Goal: Information Seeking & Learning: Learn about a topic

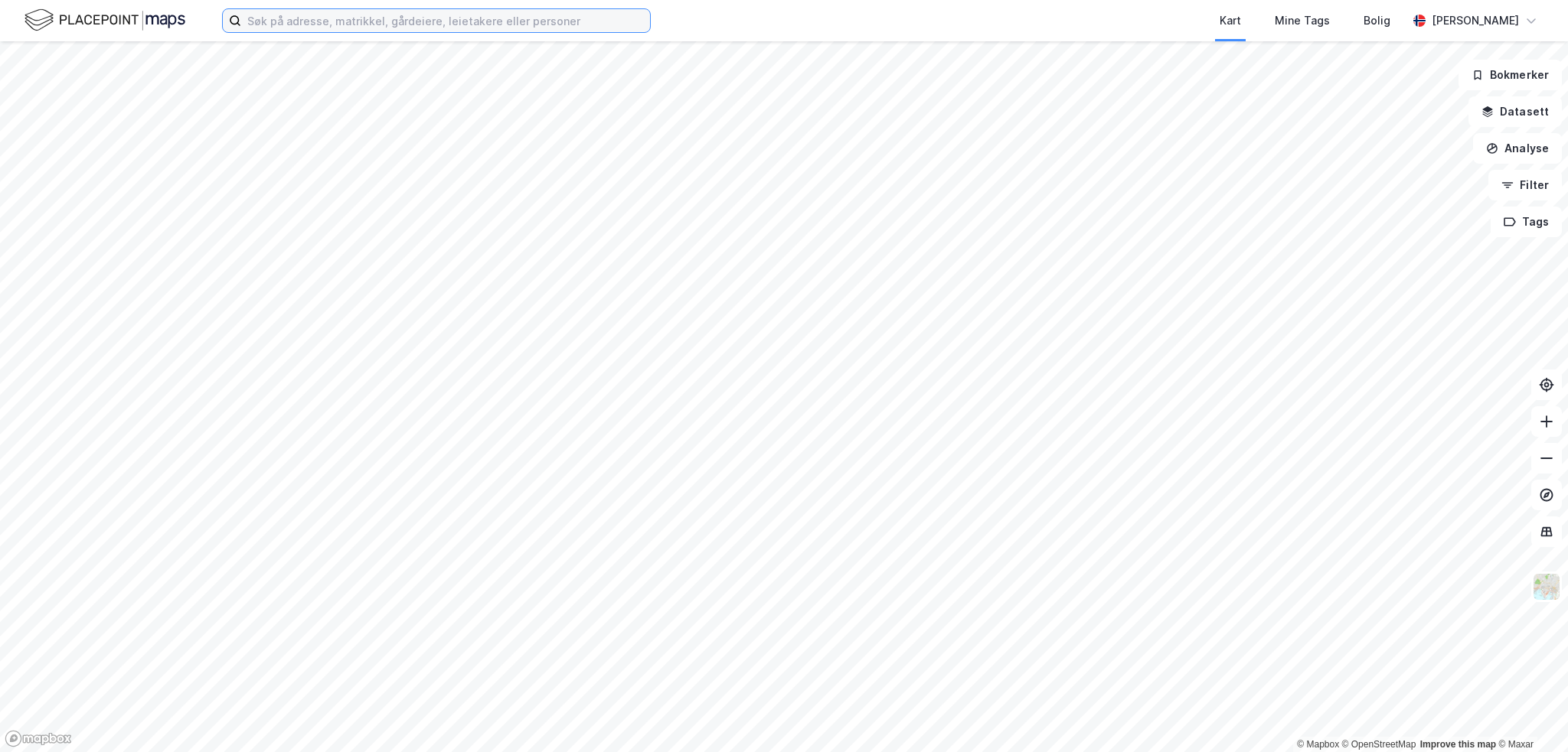
click at [455, 27] on input at bounding box center [445, 21] width 409 height 23
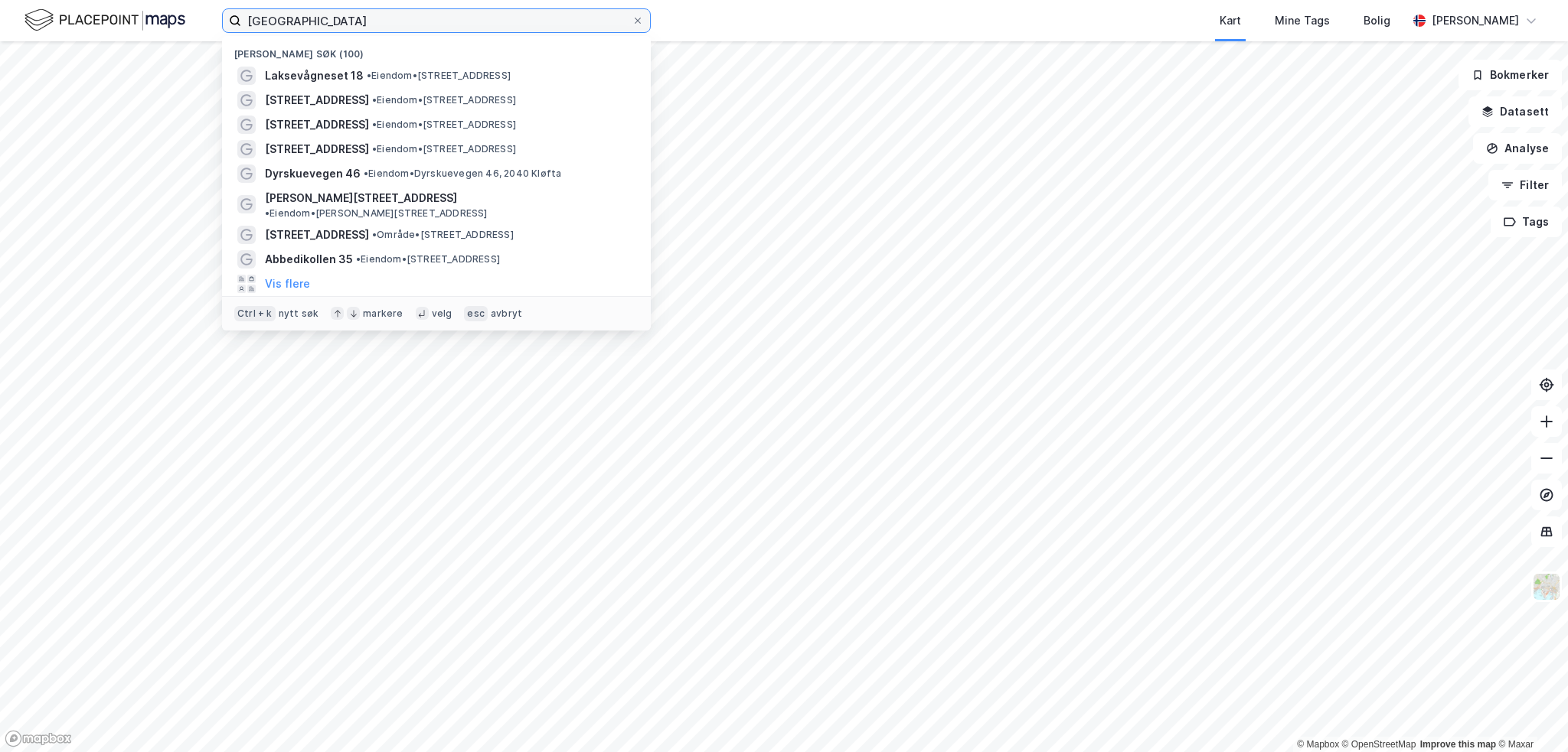
type input "[GEOGRAPHIC_DATA]"
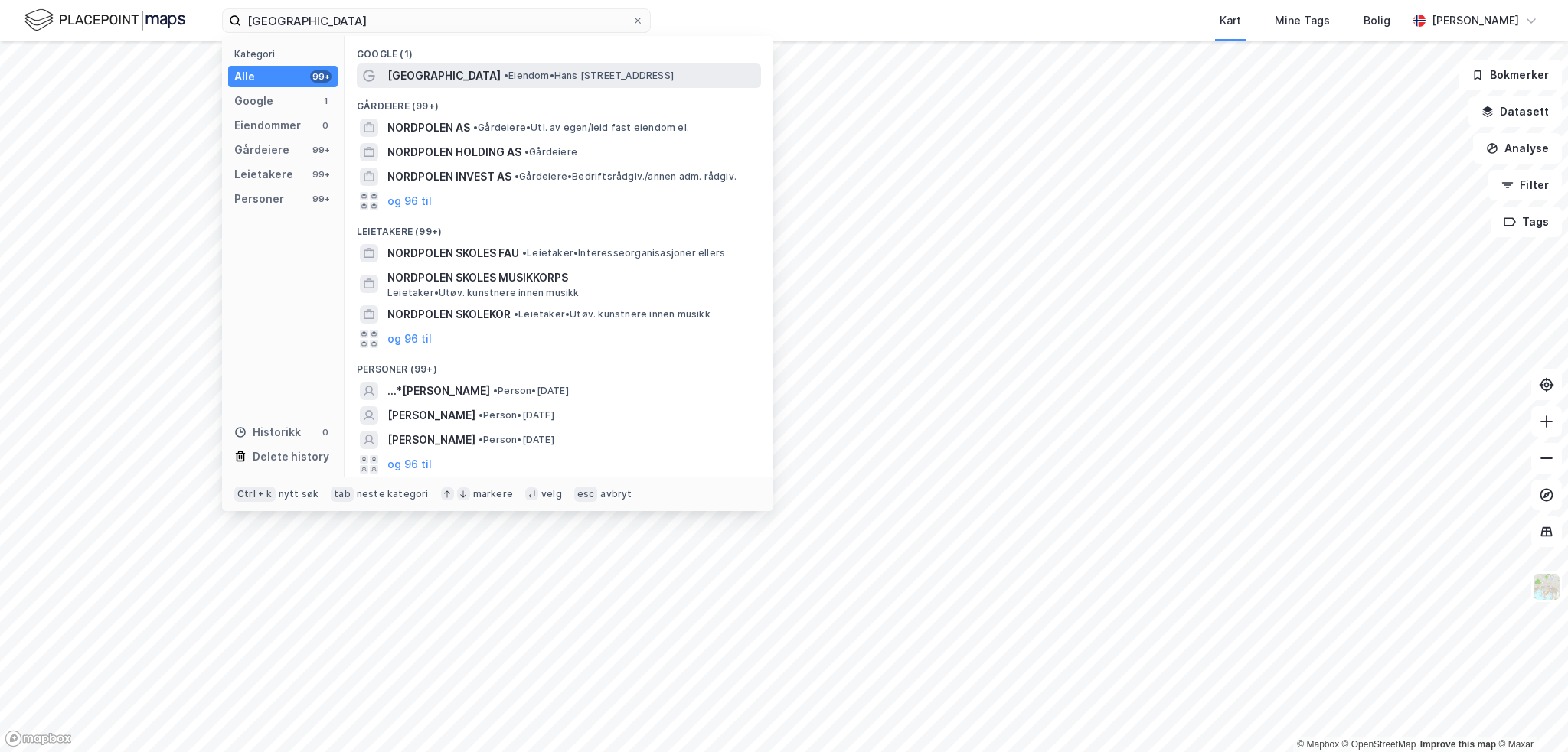
click at [504, 74] on span "•" at bounding box center [506, 75] width 5 height 12
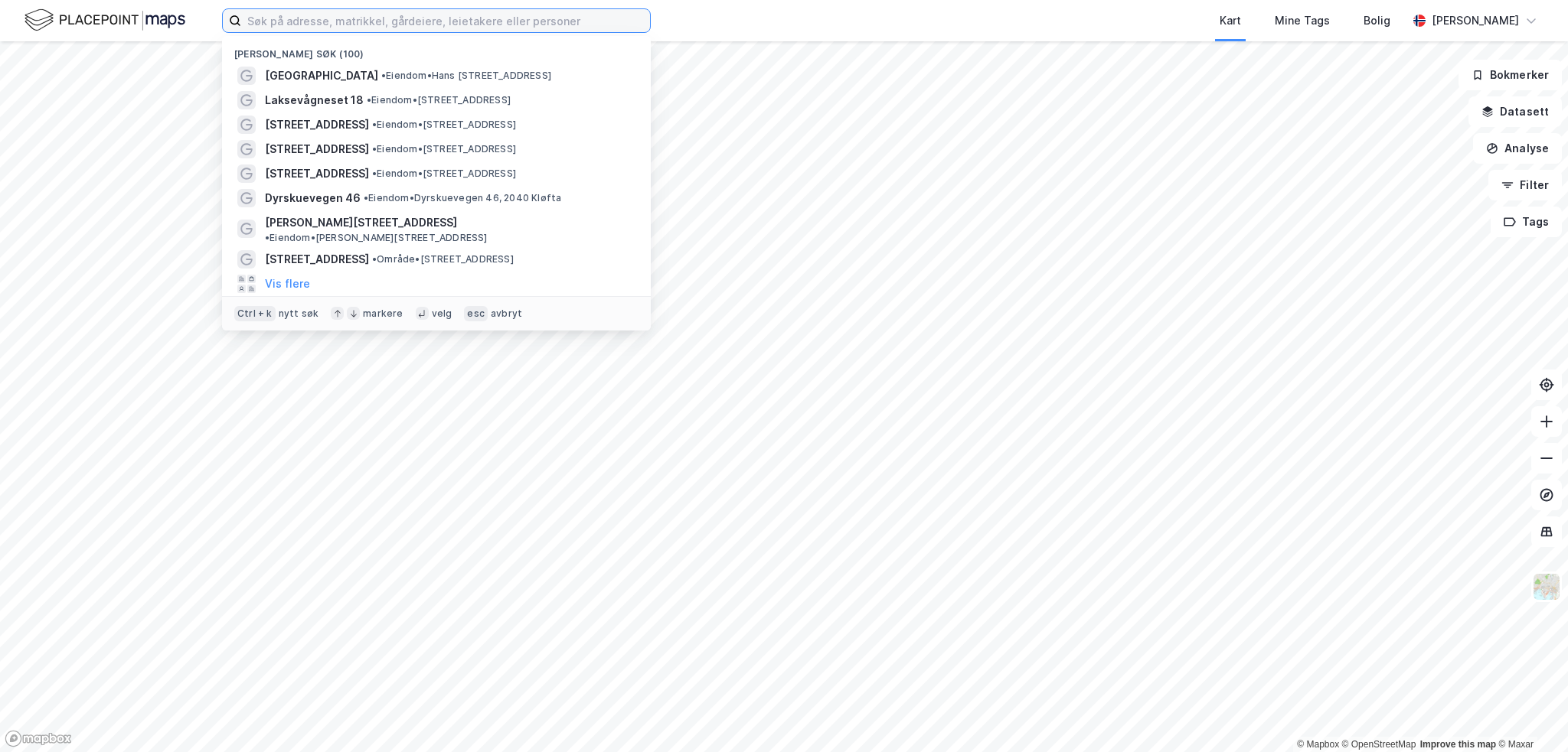
click at [400, 15] on input at bounding box center [445, 21] width 409 height 23
paste input "Kirkegaten 12 Holding AS"
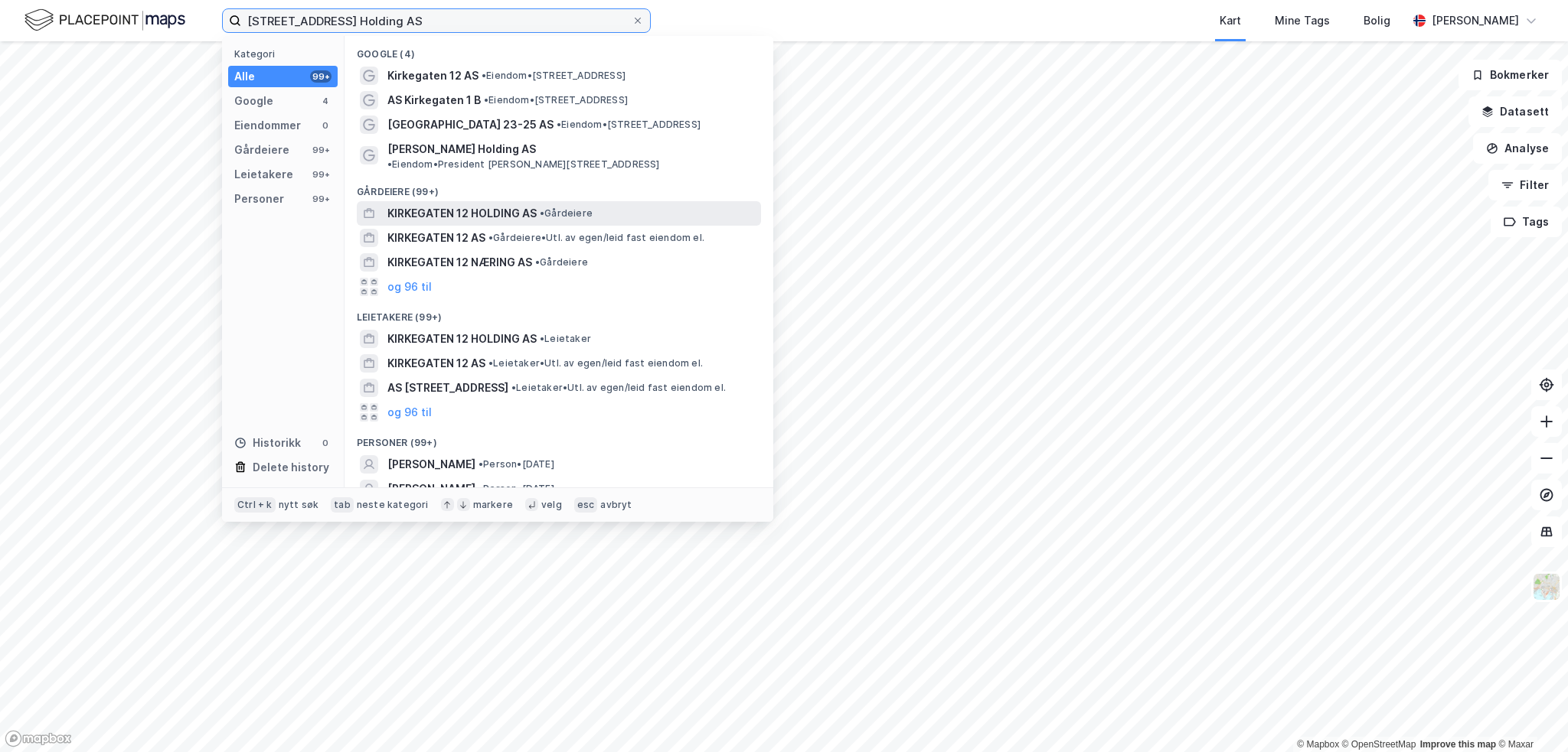
type input "Kirkegaten 12 Holding AS"
click at [483, 204] on span "KIRKEGATEN 12 HOLDING AS" at bounding box center [461, 214] width 149 height 19
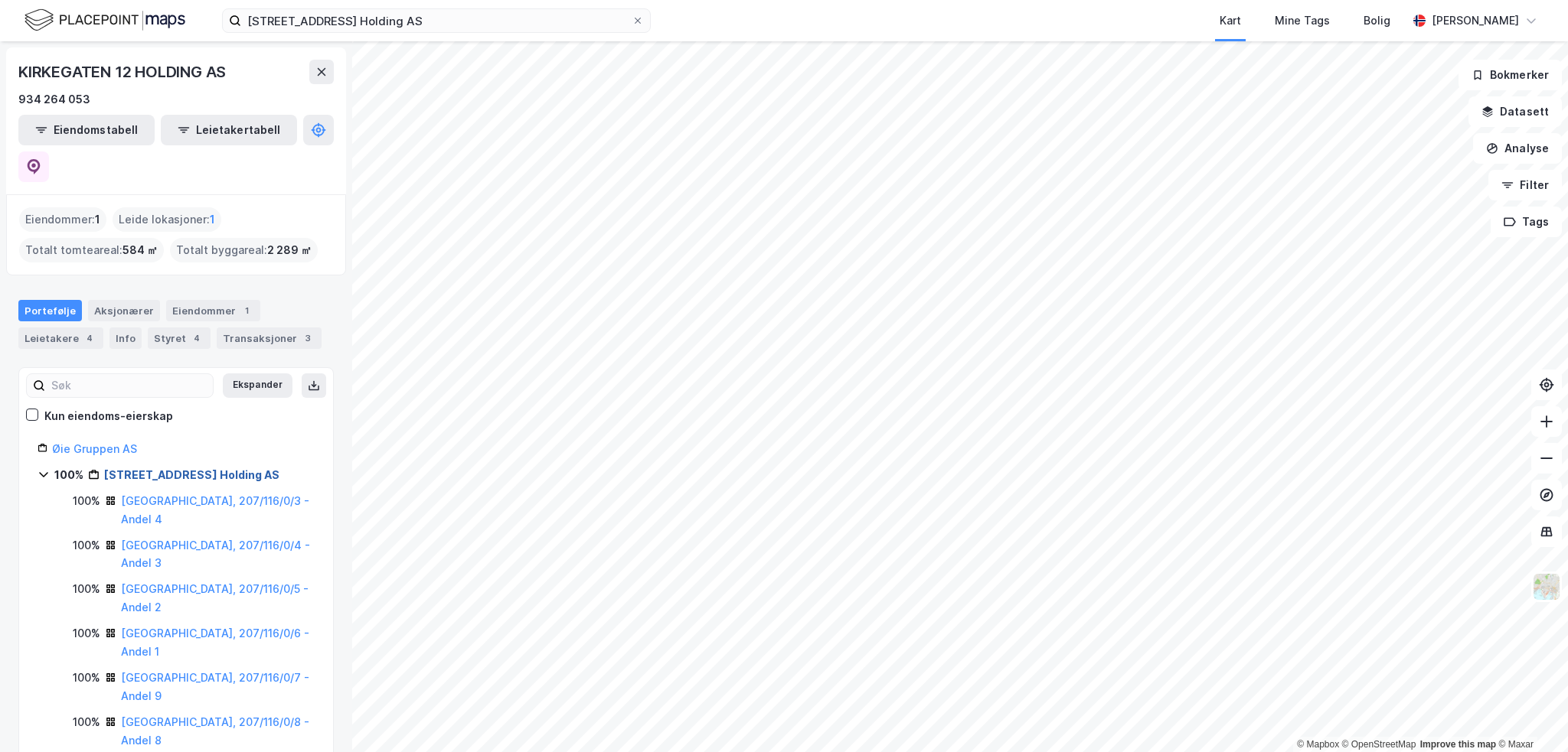
click at [149, 468] on link "Kirkegaten 12 Holding AS" at bounding box center [191, 474] width 175 height 13
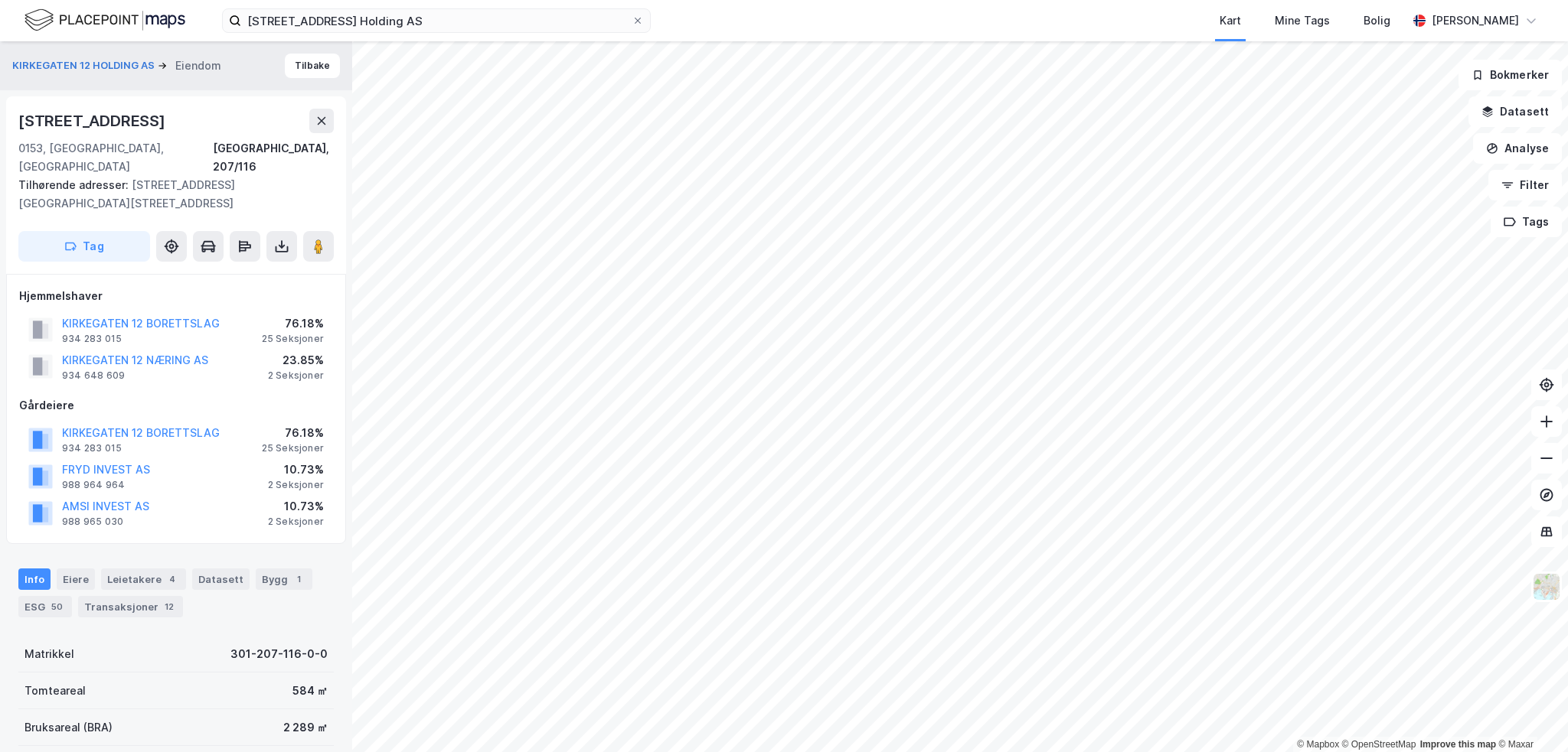
scroll to position [76, 0]
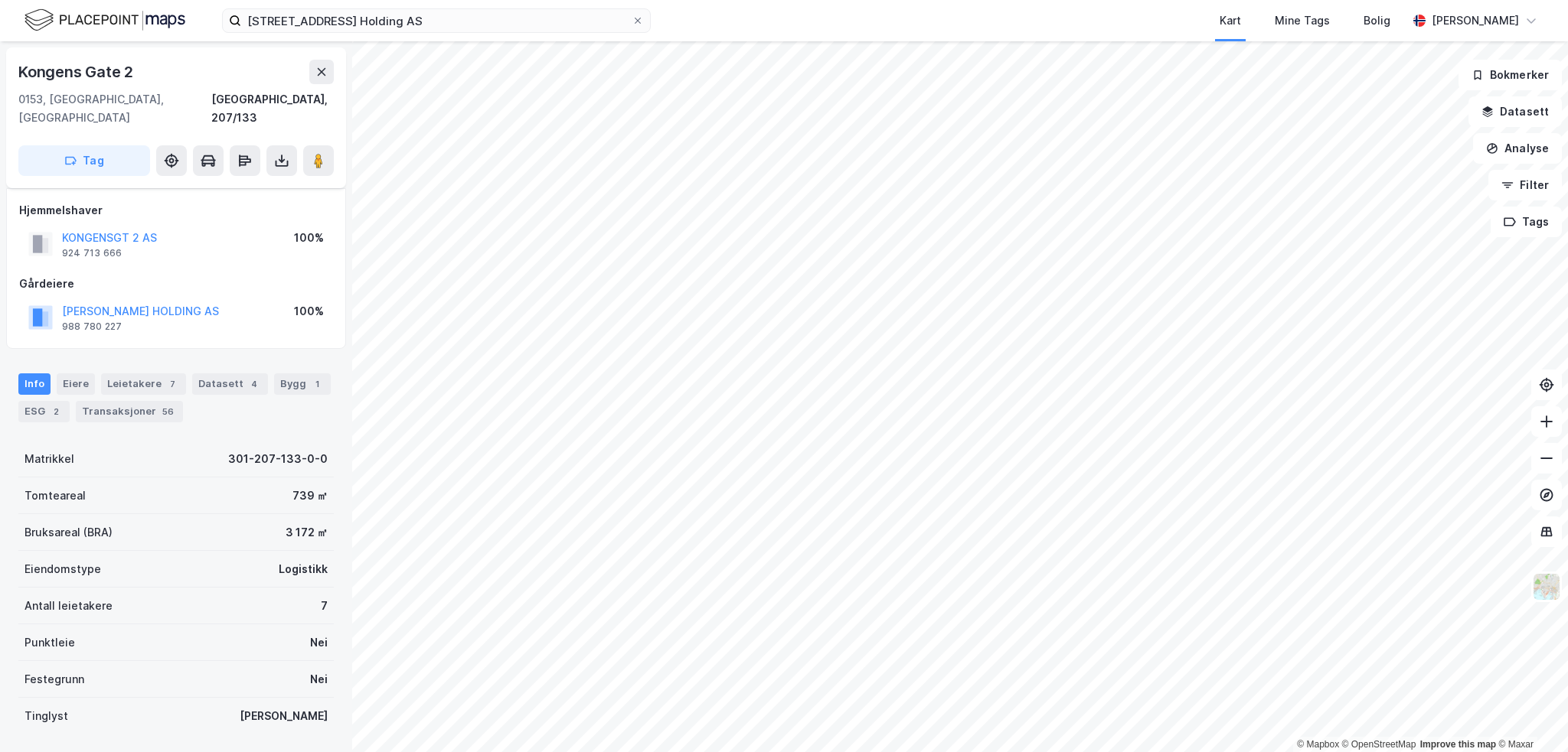
scroll to position [76, 0]
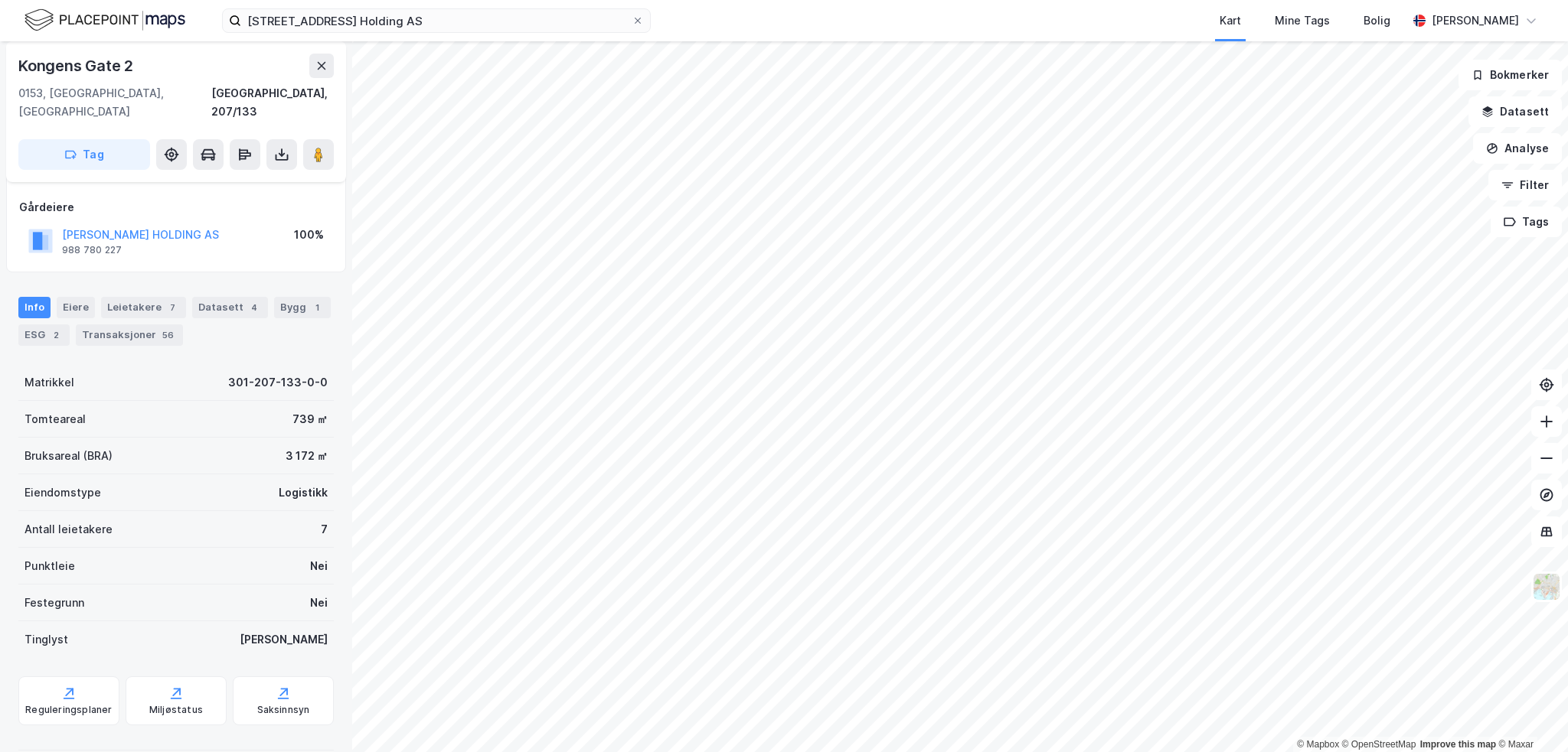
scroll to position [76, 0]
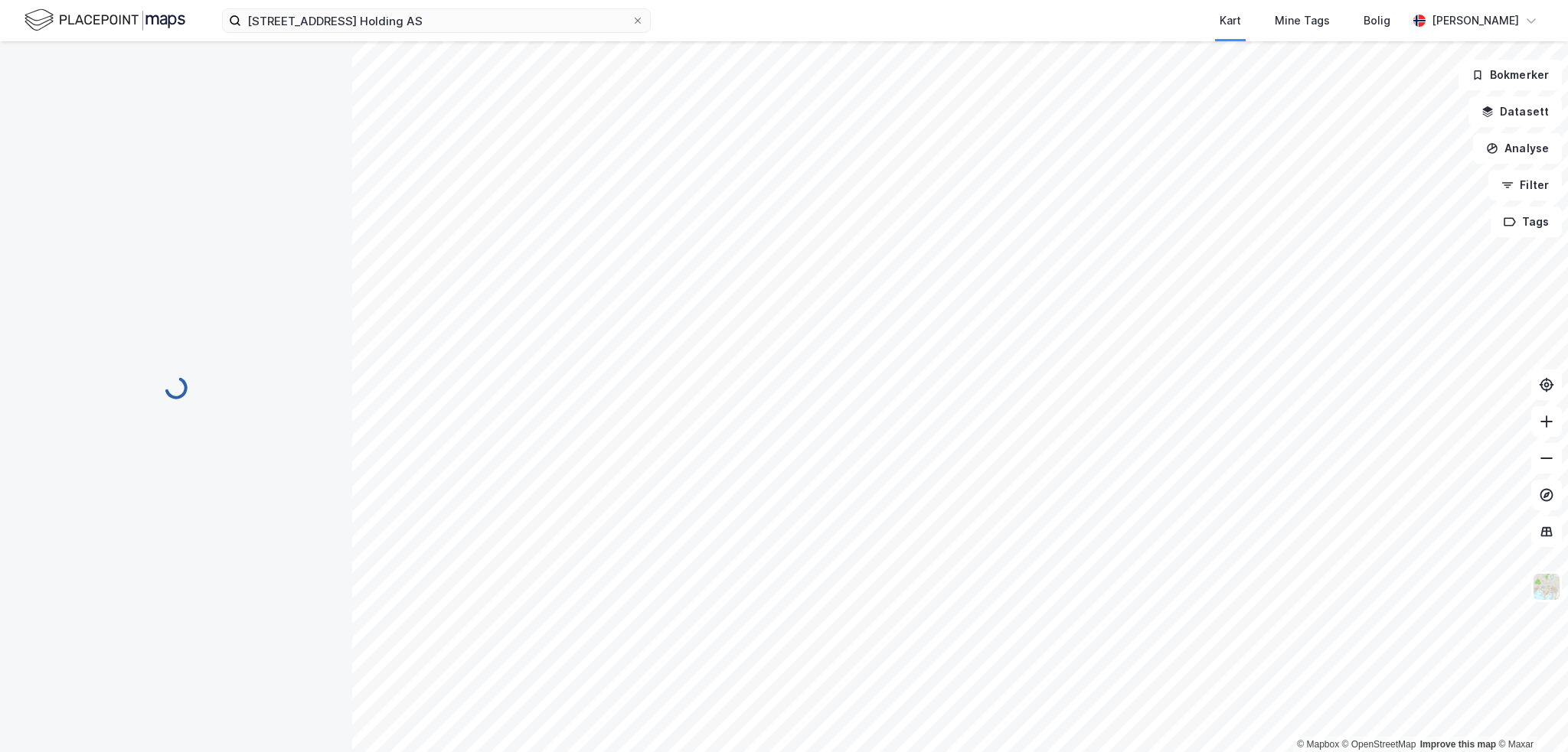
scroll to position [76, 0]
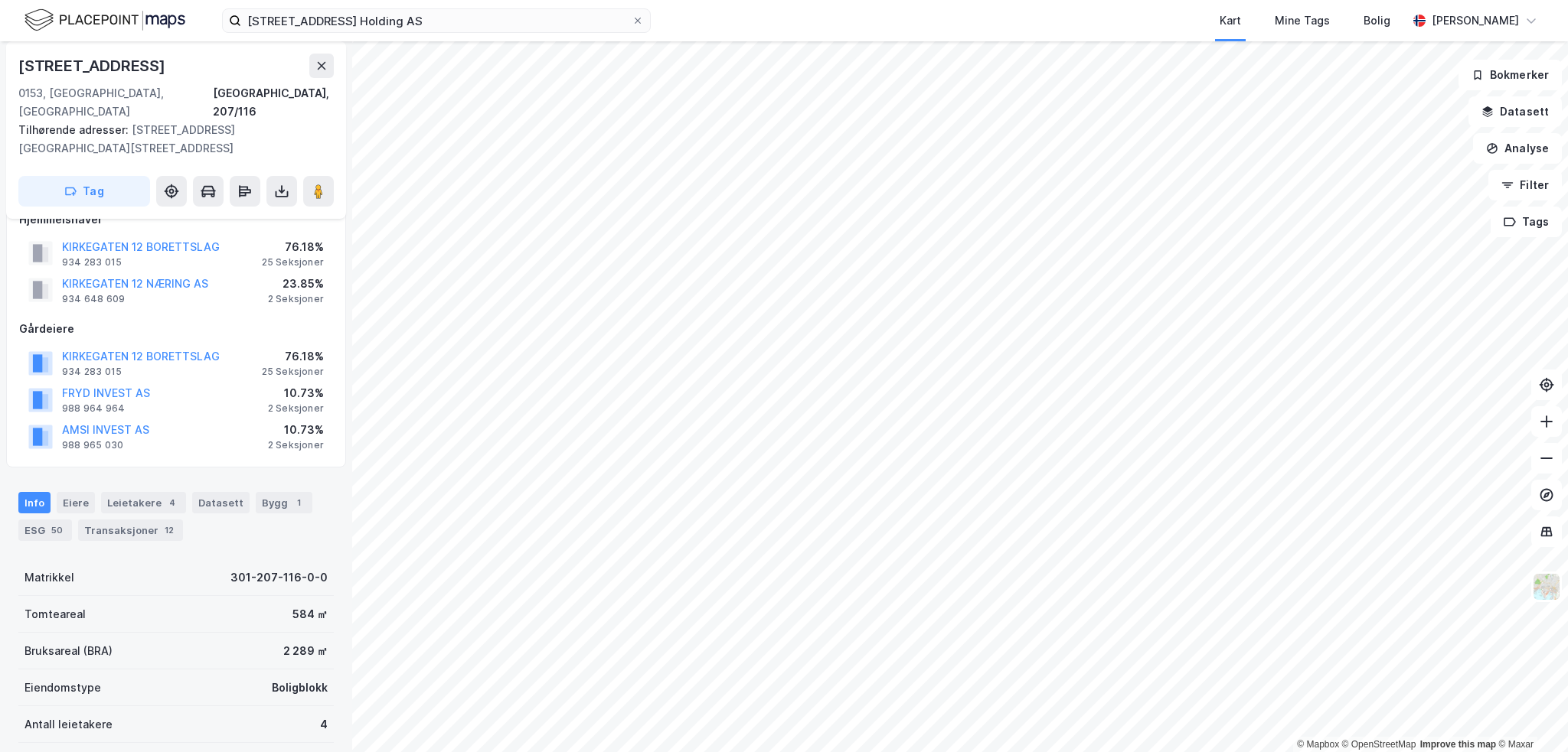
click at [298, 176] on div "Tag" at bounding box center [176, 191] width 316 height 31
click at [319, 184] on image at bounding box center [319, 191] width 9 height 15
